Goal: Go to known website: Go to known website

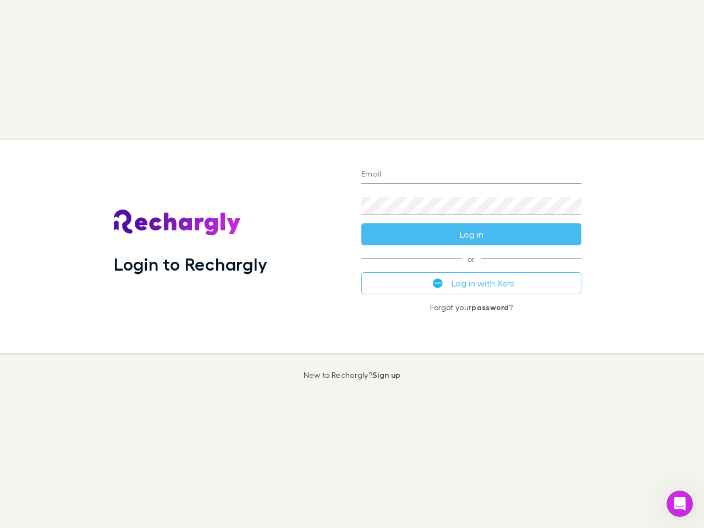
click at [352, 264] on div "Login to Rechargly" at bounding box center [228, 246] width 247 height 213
click at [471, 175] on input "Email" at bounding box center [471, 175] width 220 height 18
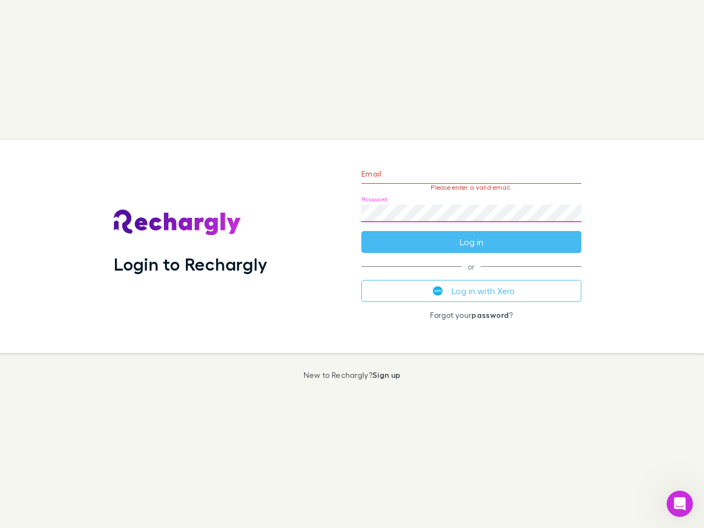
click at [471, 234] on form "Email Please enter a valid email. Password Log in" at bounding box center [471, 205] width 220 height 96
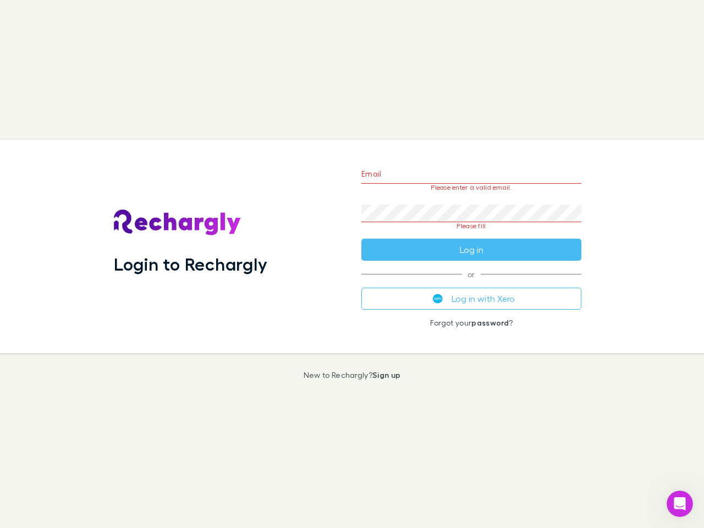
click at [471, 283] on div "Email Please enter a valid email. Password Please fill Log in or Log in with Xe…" at bounding box center [470, 246] width 237 height 213
